Goal: Communication & Community: Answer question/provide support

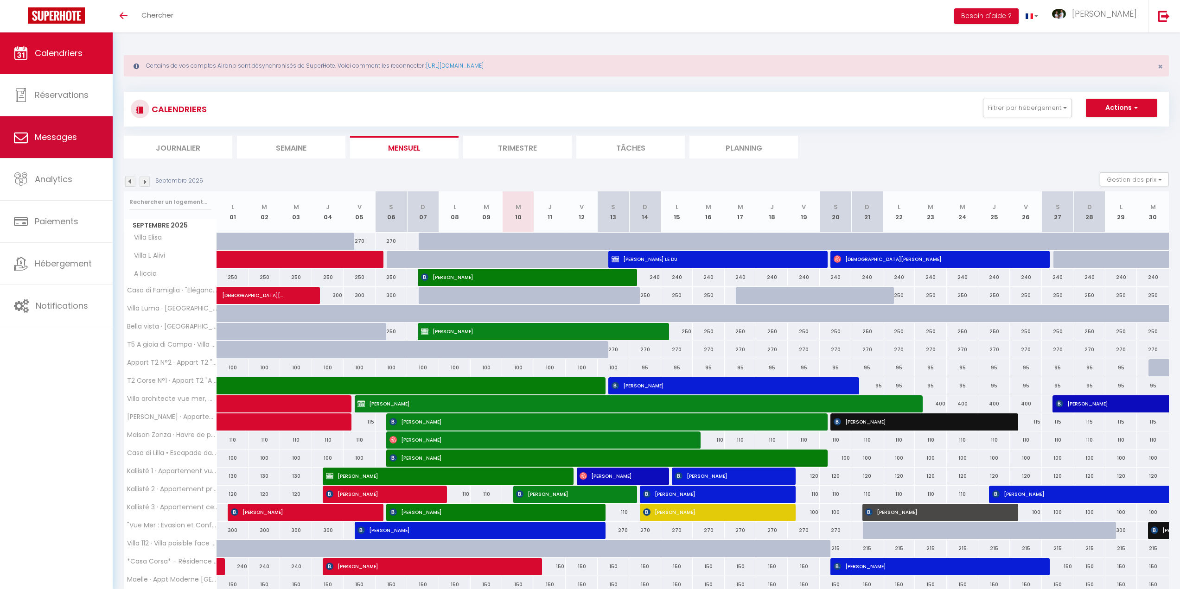
click at [70, 136] on span "Messages" at bounding box center [56, 137] width 42 height 12
select select "message"
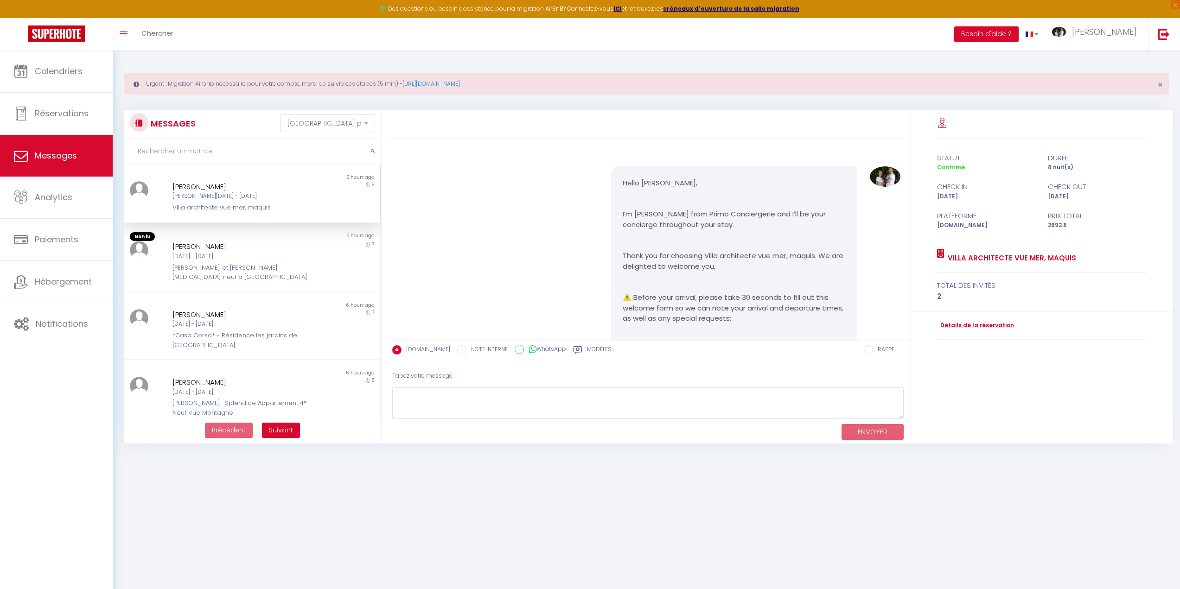
scroll to position [471, 0]
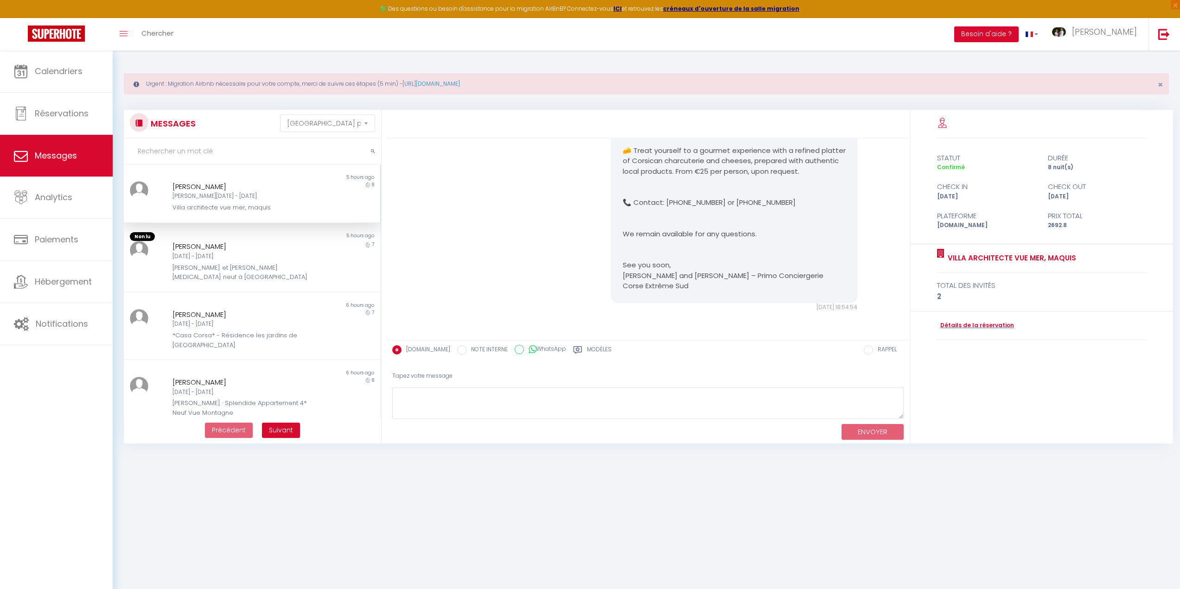
click at [209, 153] on input "text" at bounding box center [252, 152] width 257 height 26
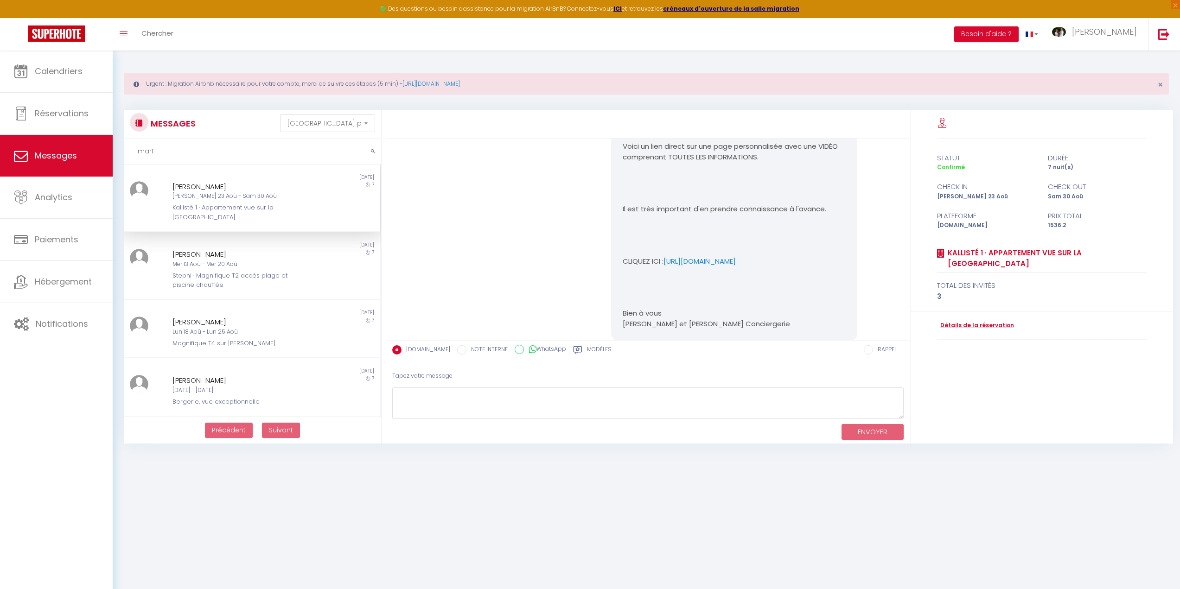
scroll to position [2625, 0]
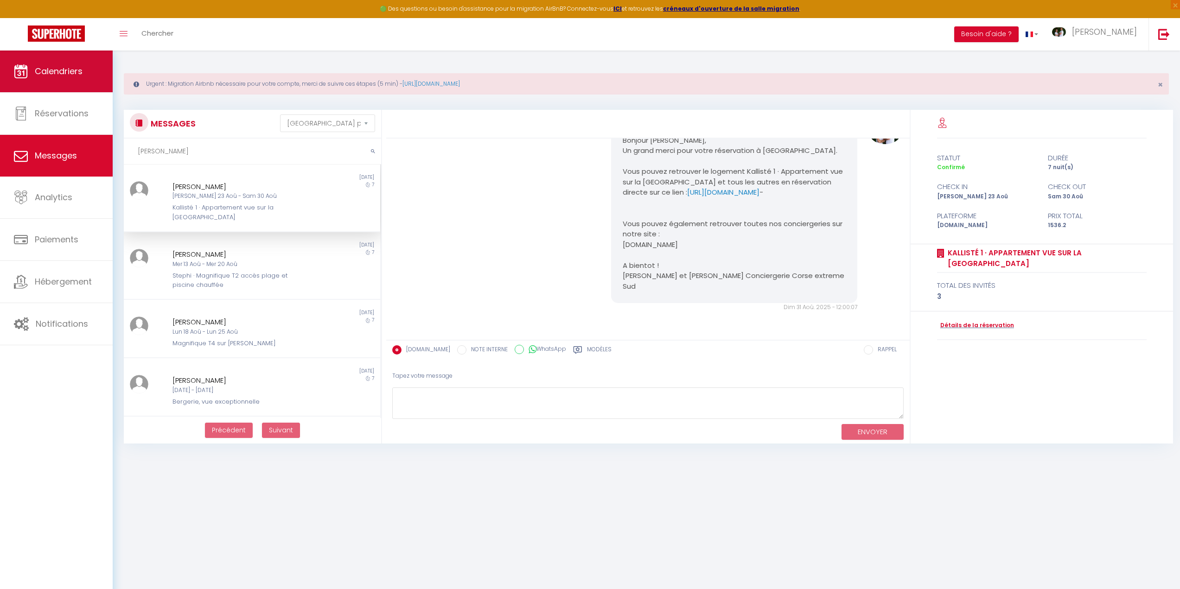
type input "[PERSON_NAME]"
click at [64, 65] on span "Calendriers" at bounding box center [59, 71] width 48 height 12
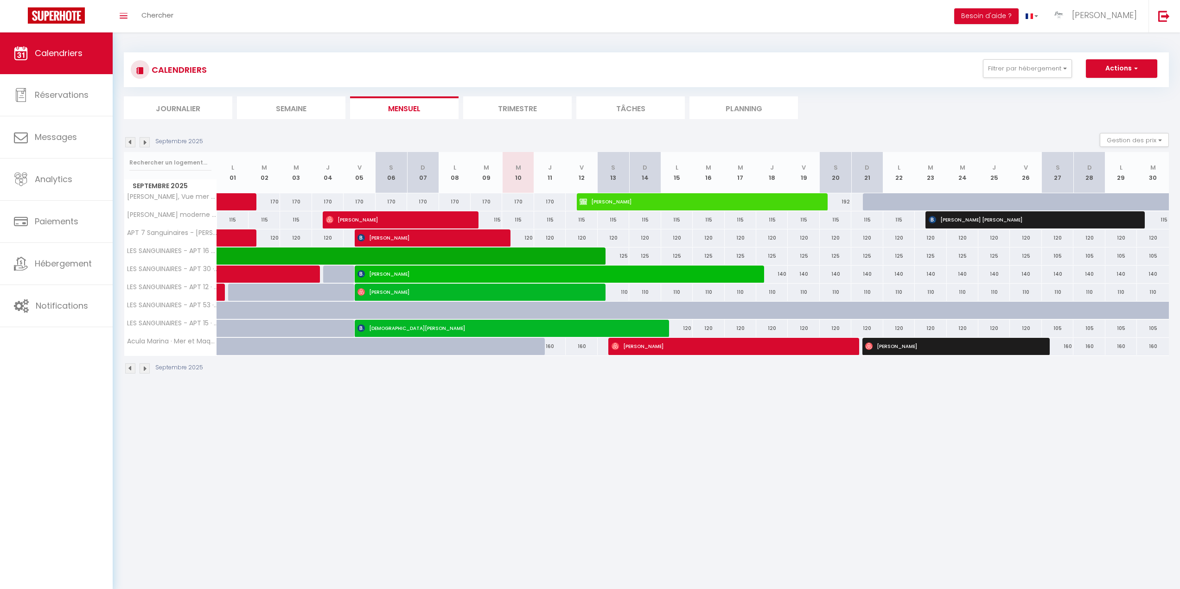
click at [144, 141] on img at bounding box center [145, 142] width 10 height 10
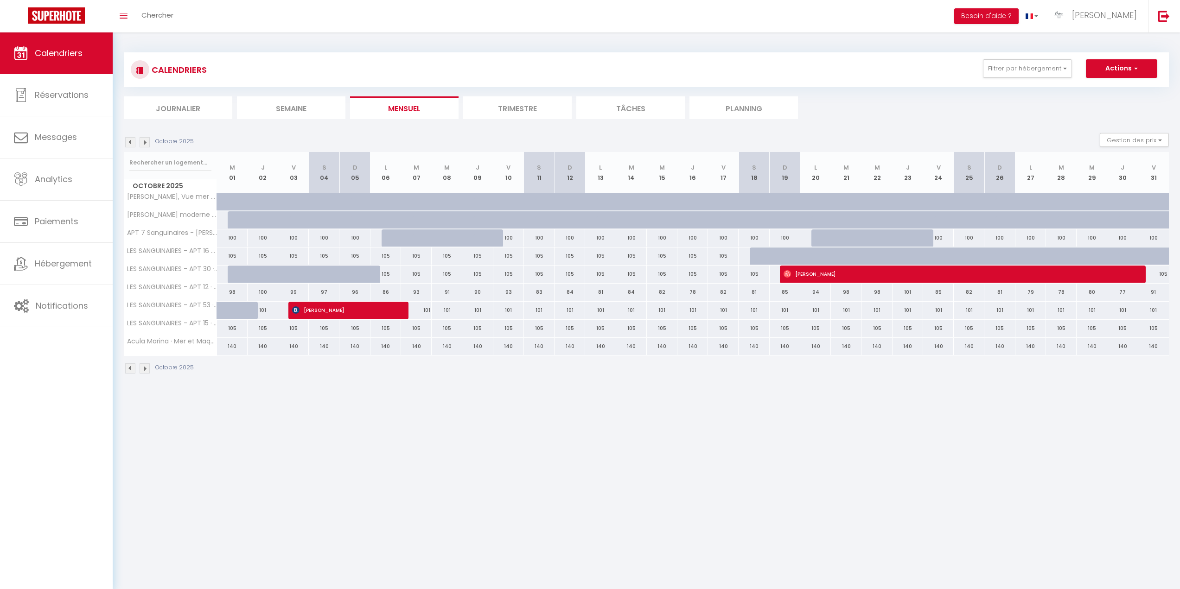
click at [130, 143] on img at bounding box center [130, 142] width 10 height 10
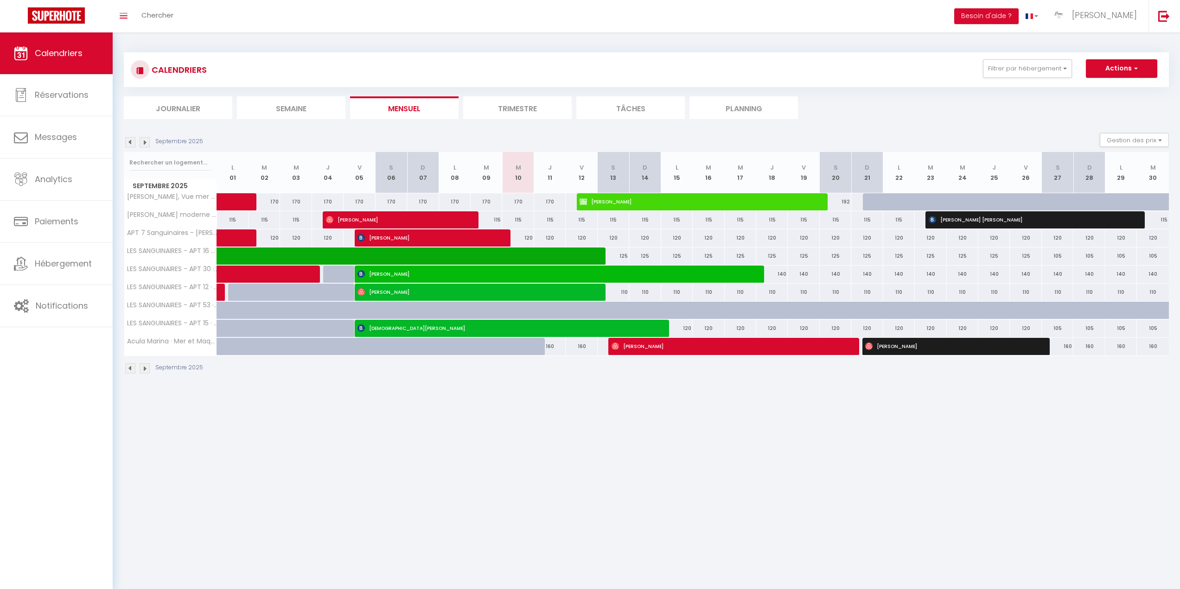
click at [145, 140] on img at bounding box center [145, 142] width 10 height 10
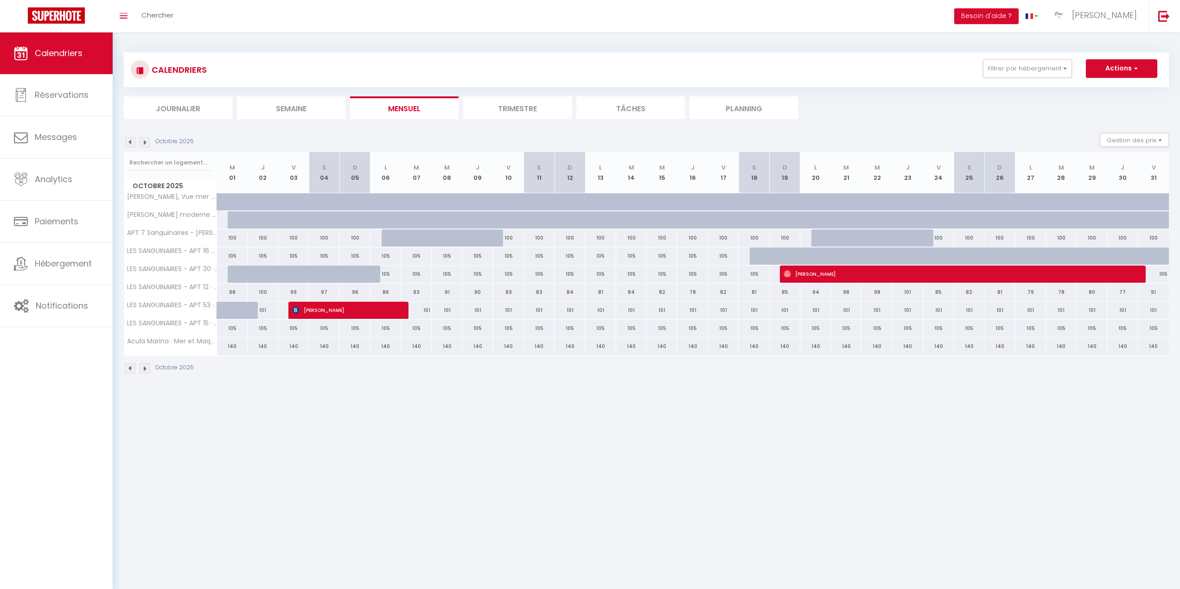
click at [130, 139] on img at bounding box center [130, 142] width 10 height 10
